Goal: Find specific page/section: Find specific page/section

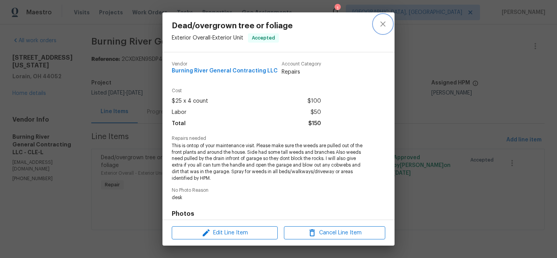
scroll to position [48, 0]
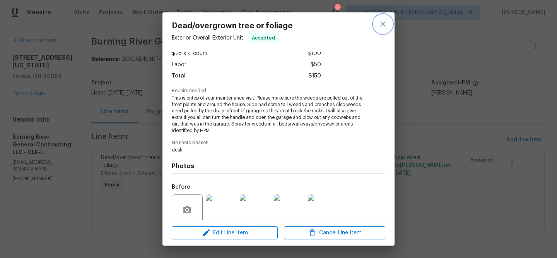
click at [384, 26] on icon "close" at bounding box center [382, 23] width 5 height 5
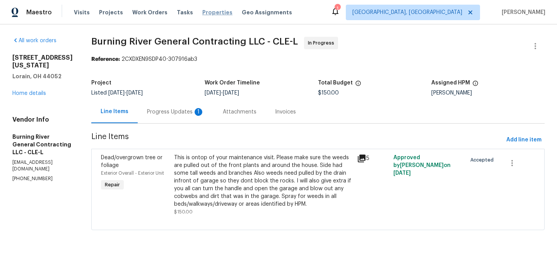
click at [202, 10] on span "Properties" at bounding box center [217, 13] width 30 height 8
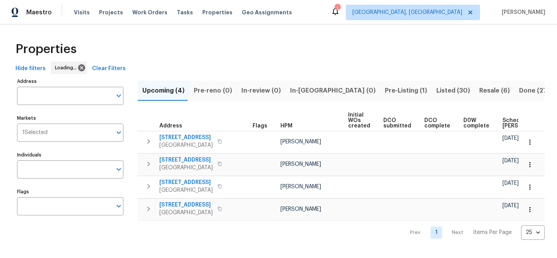
click at [119, 67] on span "Clear Filters" at bounding box center [109, 69] width 34 height 10
